Goal: Information Seeking & Learning: Learn about a topic

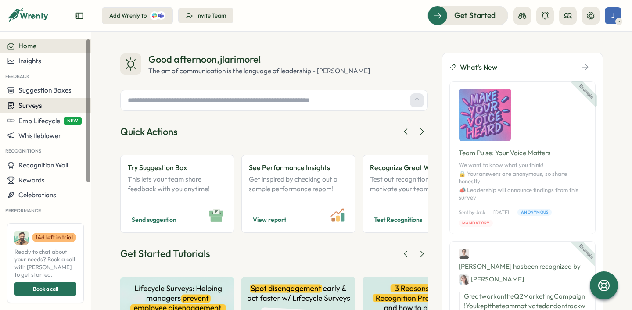
click at [35, 107] on span "Surveys" at bounding box center [30, 105] width 24 height 8
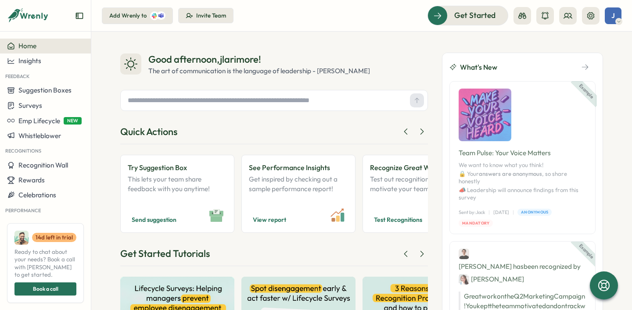
click at [614, 48] on div "Good afternoon , jlarimore ! The art of communication is the language of leader…" at bounding box center [361, 171] width 541 height 279
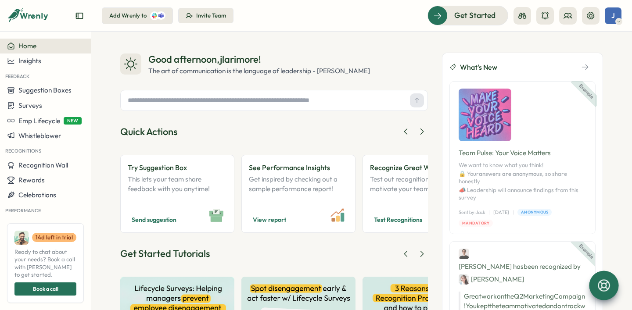
click at [604, 288] on icon at bounding box center [604, 286] width 12 height 12
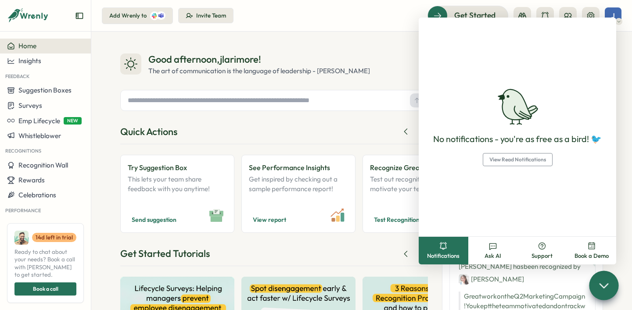
click at [353, 53] on div "Good afternoon , jlarimore !" at bounding box center [259, 60] width 222 height 14
click at [604, 294] on div at bounding box center [603, 285] width 29 height 29
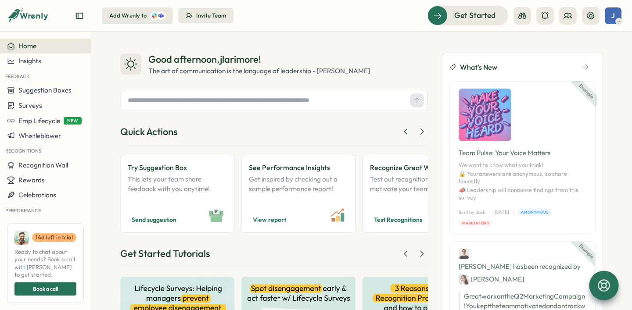
click at [581, 65] on icon "button" at bounding box center [585, 67] width 8 height 8
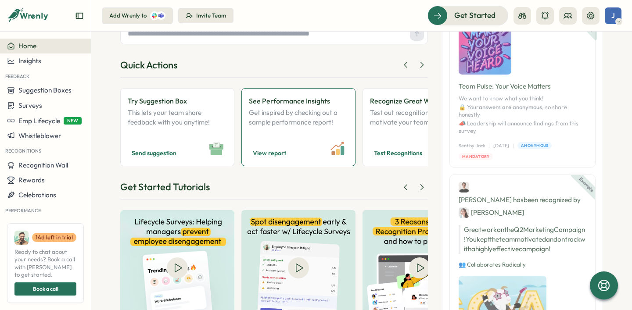
scroll to position [103, 0]
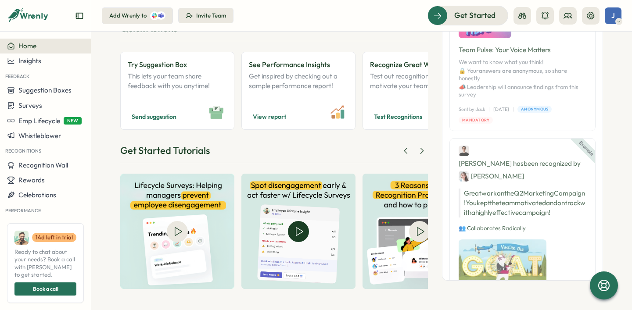
click at [297, 230] on img at bounding box center [298, 231] width 114 height 115
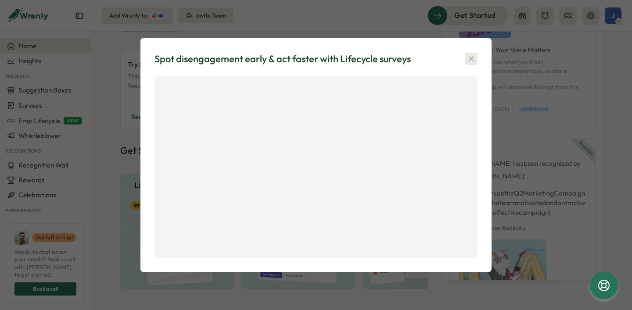
click at [473, 58] on icon "button" at bounding box center [471, 58] width 9 height 9
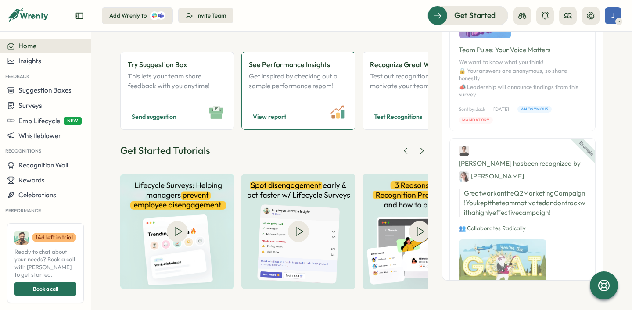
click at [324, 78] on p "Get inspired by checking out a sample performance report!" at bounding box center [298, 86] width 99 height 29
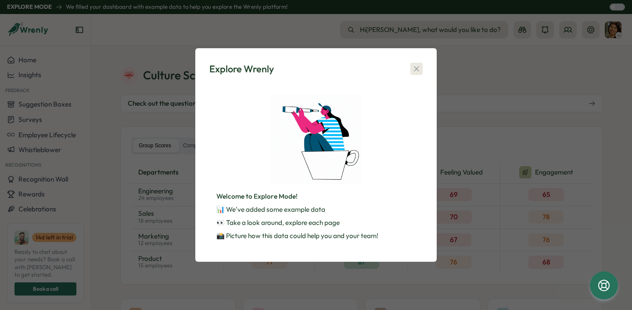
click at [416, 69] on icon "button" at bounding box center [416, 69] width 5 height 5
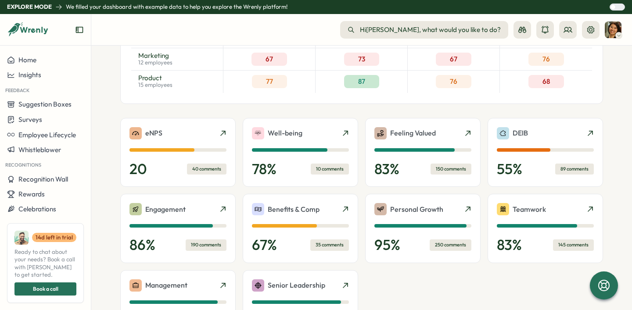
scroll to position [184, 0]
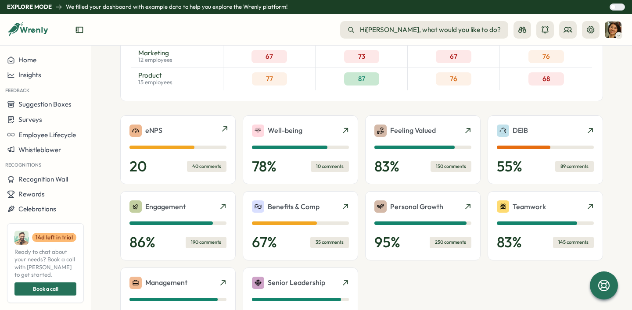
click at [213, 166] on div "40 comments" at bounding box center [207, 166] width 40 height 11
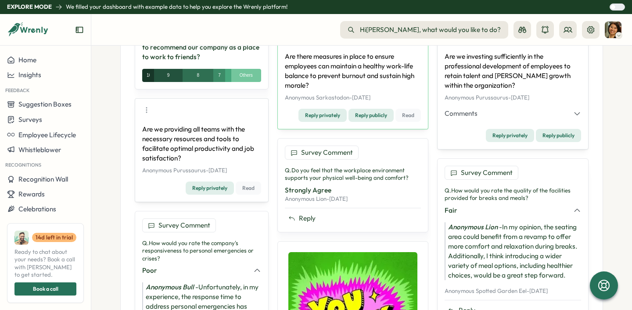
scroll to position [589, 0]
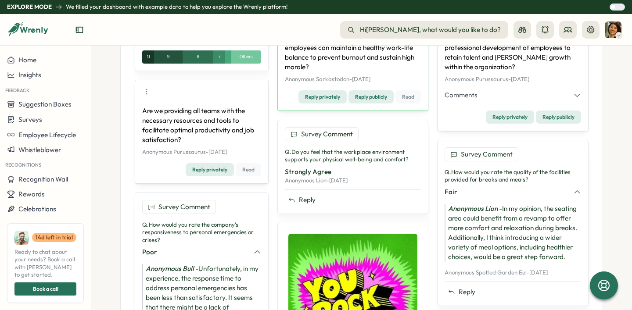
click at [470, 93] on span "Comments" at bounding box center [461, 95] width 33 height 10
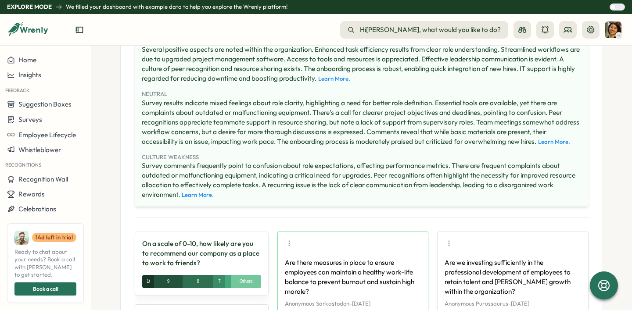
scroll to position [324, 0]
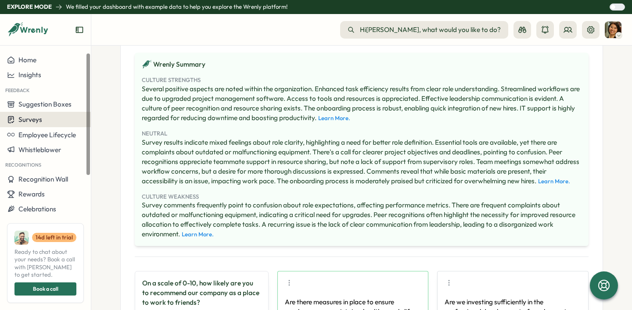
click at [31, 120] on span "Surveys" at bounding box center [30, 119] width 24 height 8
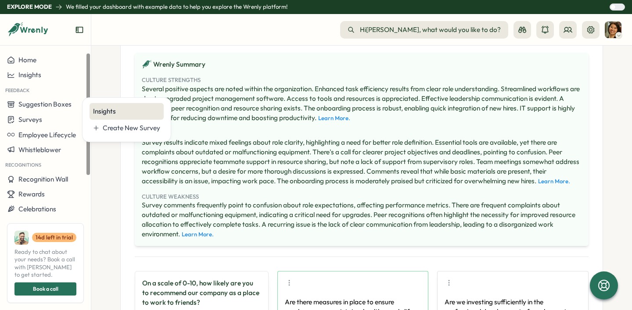
click at [101, 112] on div "Insights" at bounding box center [126, 112] width 67 height 10
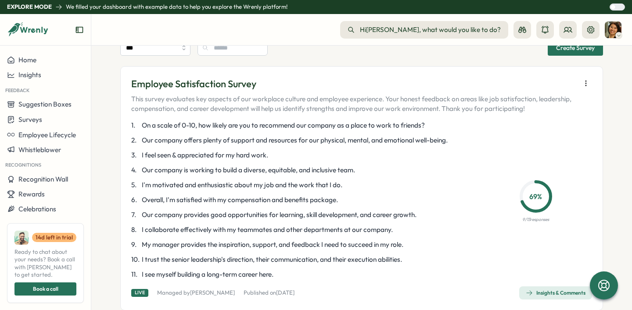
scroll to position [61, 0]
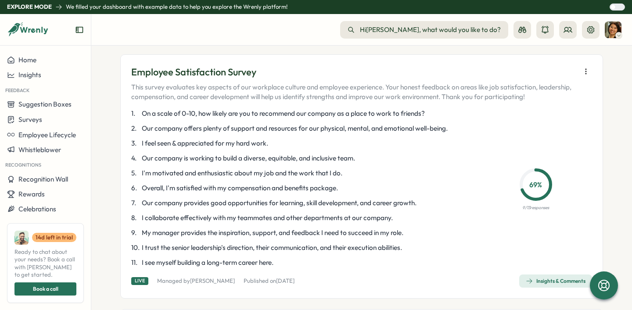
click at [527, 191] on icon at bounding box center [536, 185] width 40 height 40
click at [528, 281] on icon "button" at bounding box center [529, 281] width 7 height 7
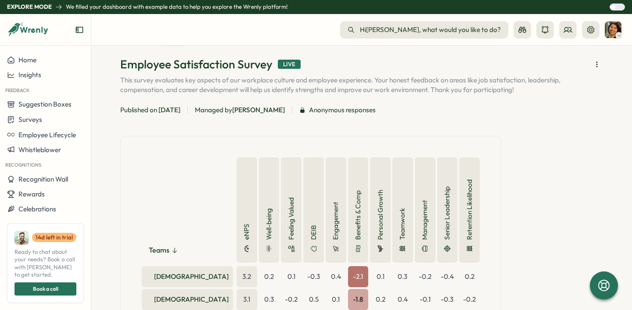
scroll to position [0, 0]
